Goal: Transaction & Acquisition: Purchase product/service

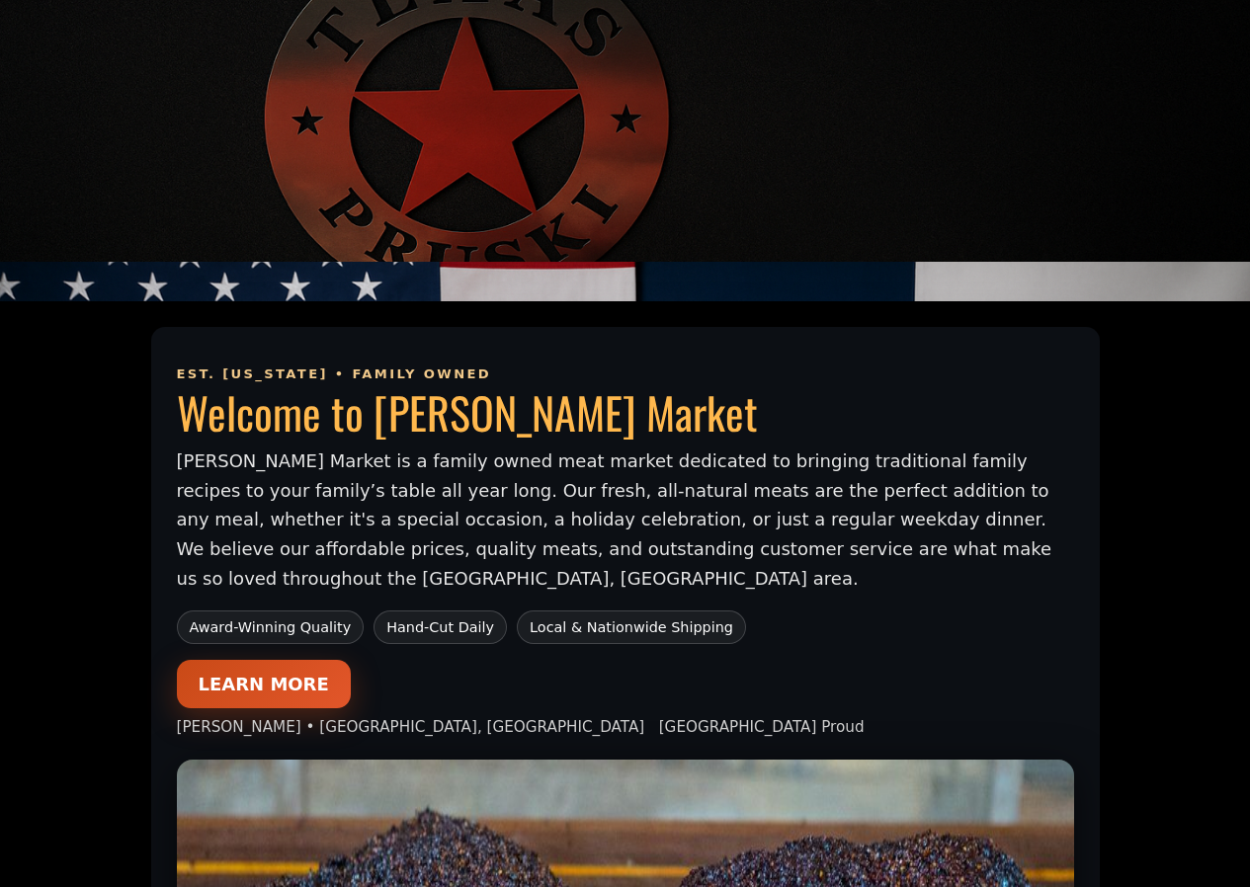
scroll to position [988, 0]
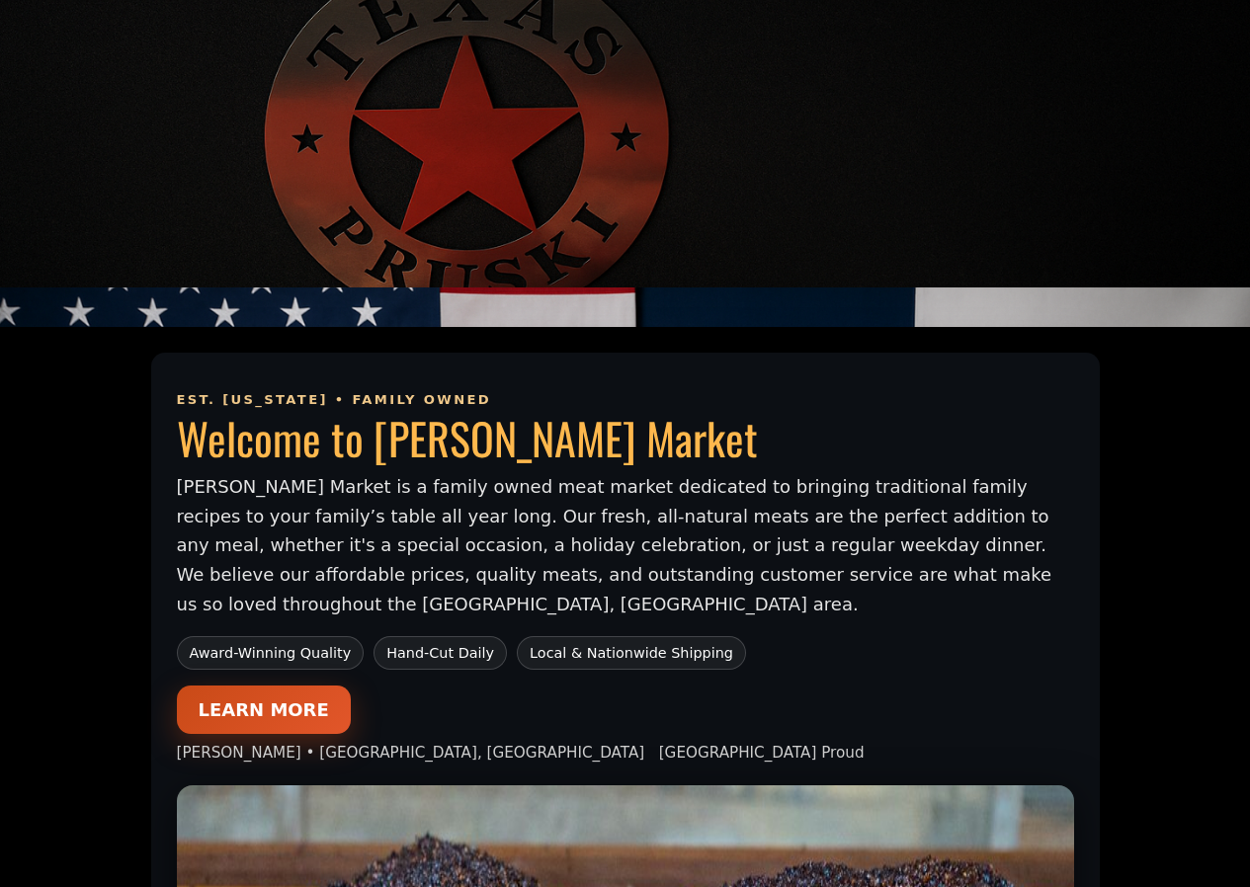
click at [266, 692] on link "LEARN MORE" at bounding box center [264, 710] width 174 height 48
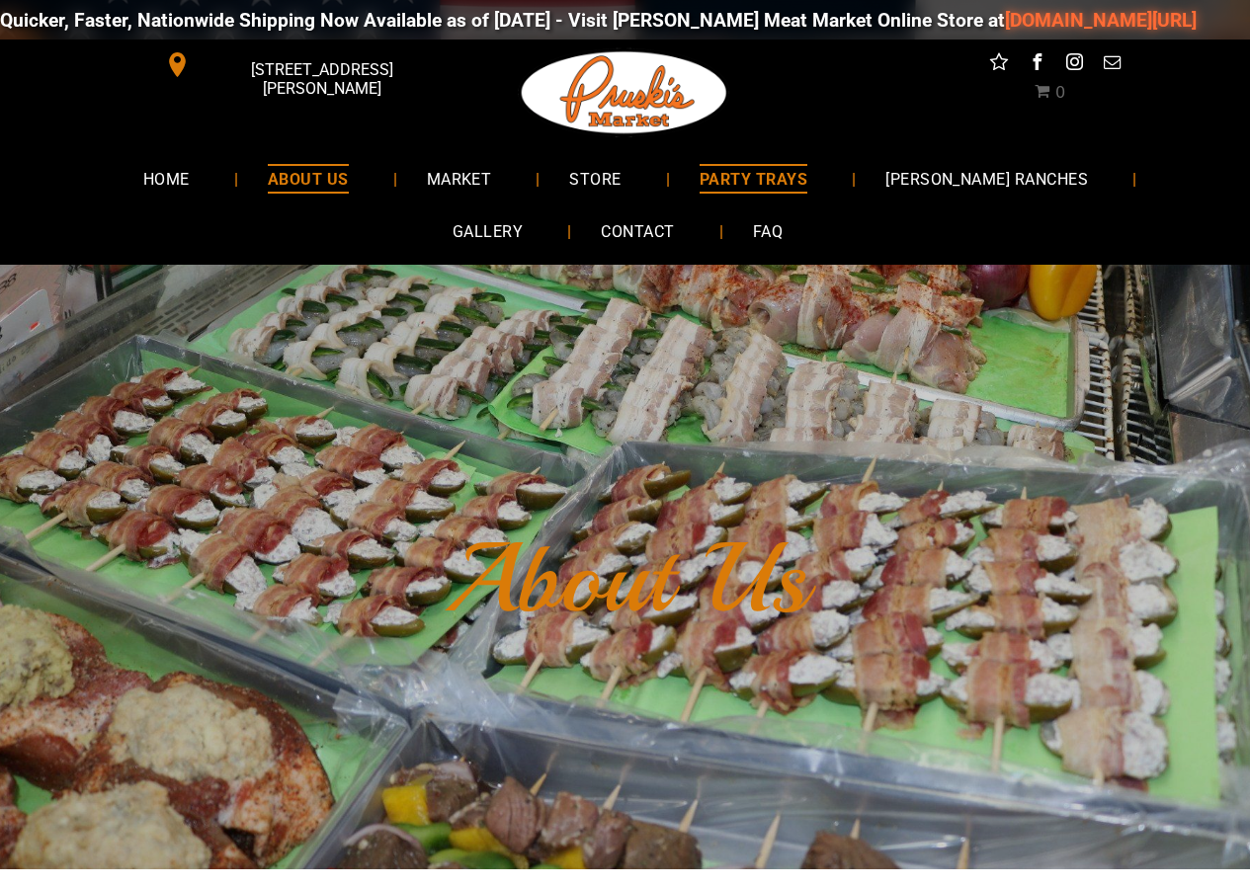
click at [753, 166] on span "PARTY TRAYS" at bounding box center [754, 178] width 108 height 29
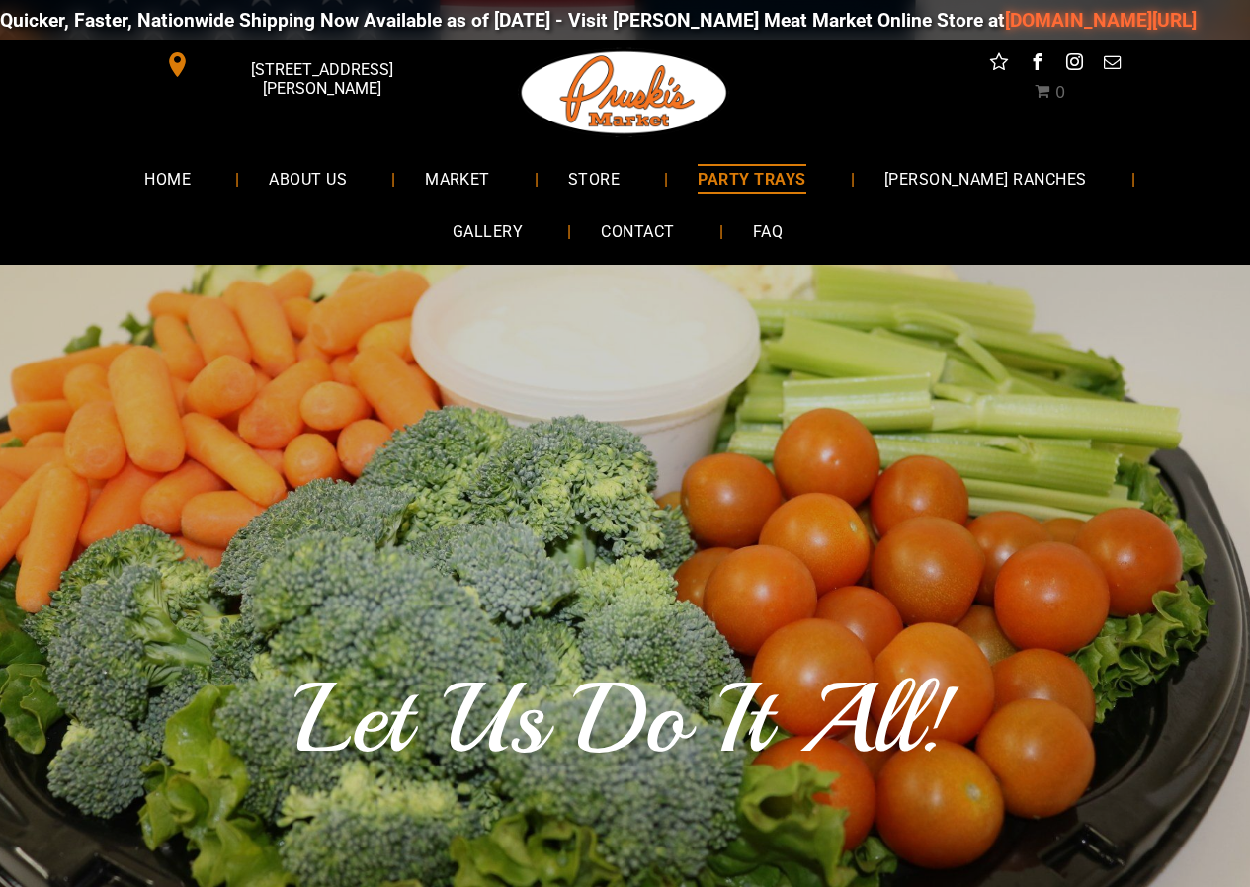
click at [196, 68] on span at bounding box center [176, 66] width 49 height 29
